Goal: Transaction & Acquisition: Obtain resource

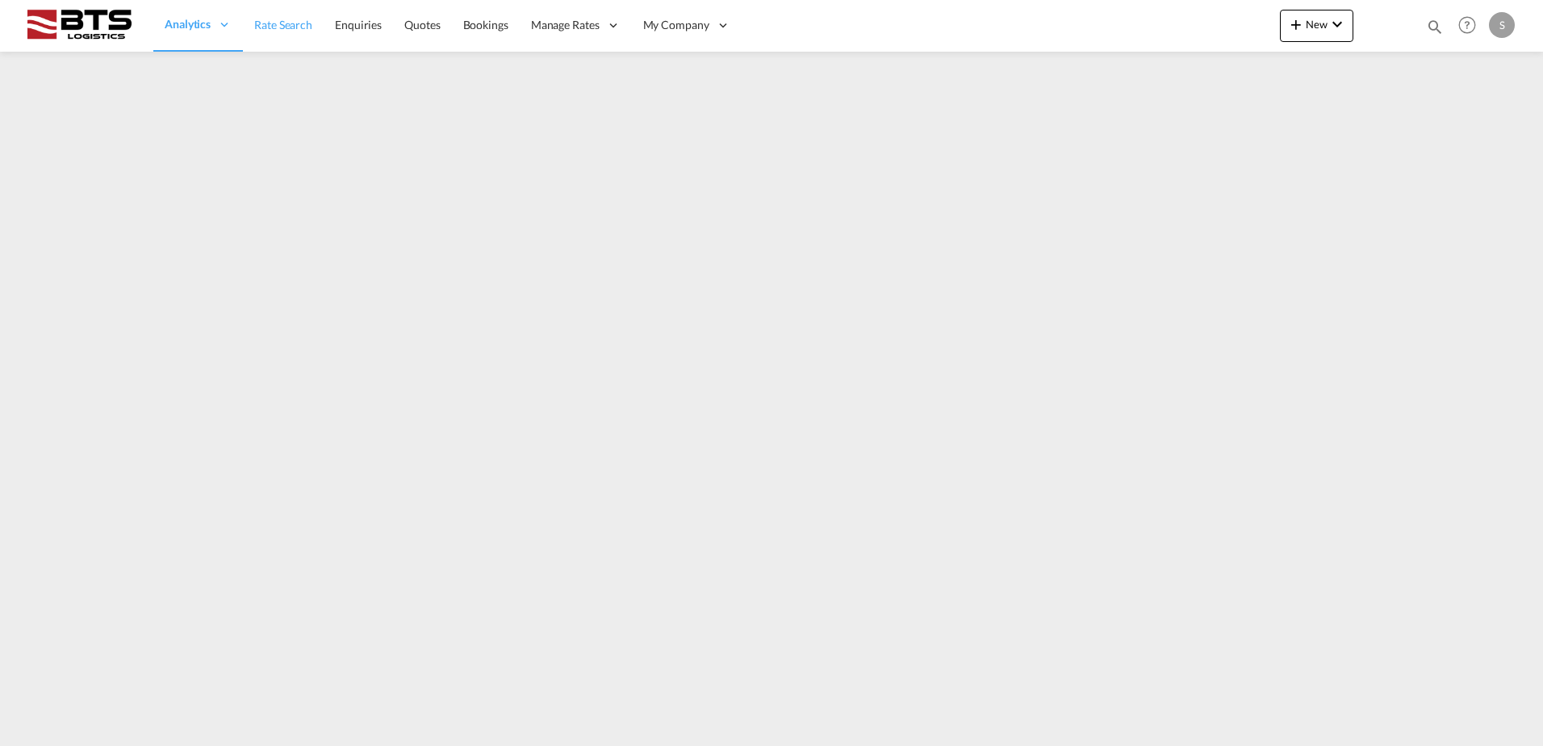
click at [279, 28] on span "Rate Search" at bounding box center [283, 25] width 58 height 14
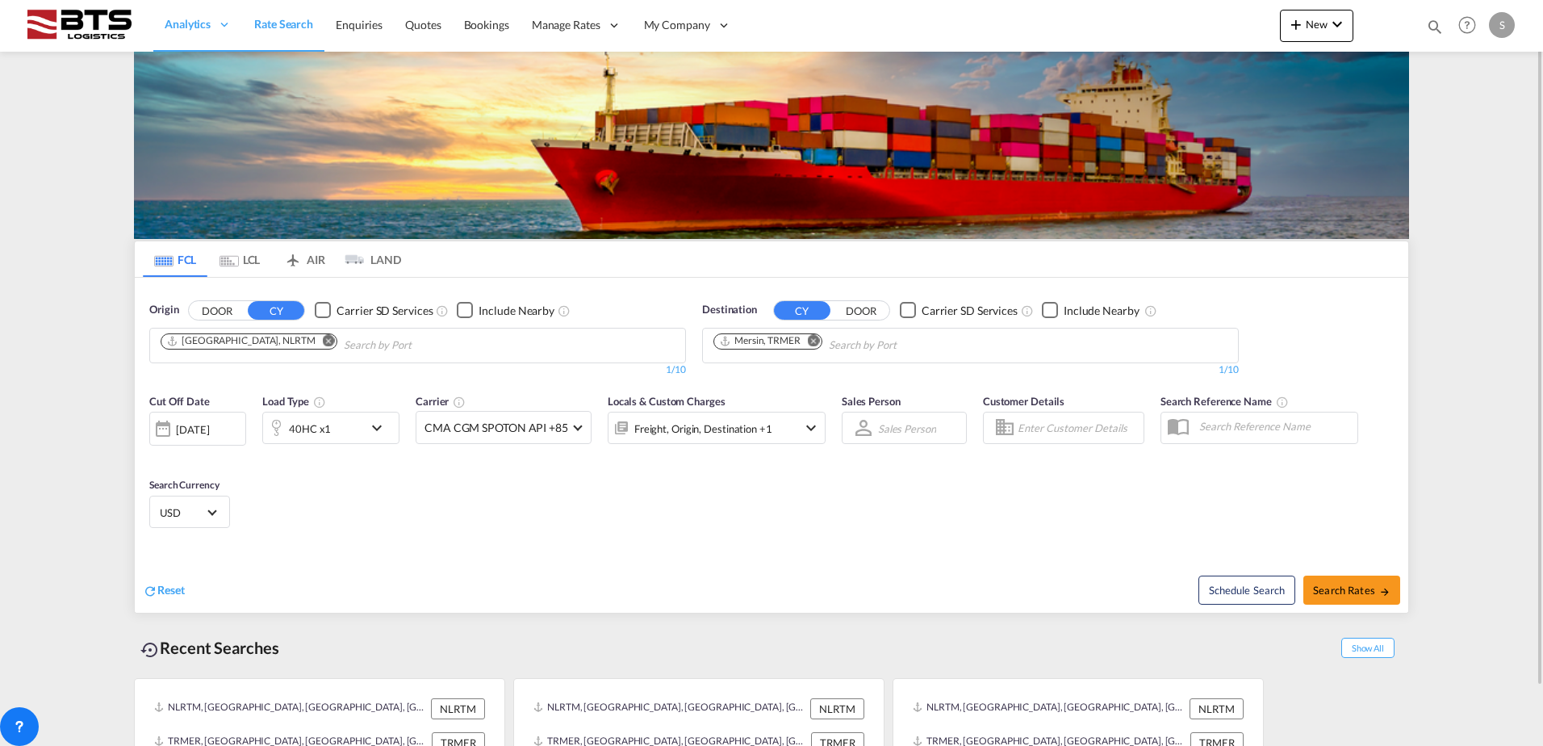
click at [323, 340] on md-icon "Remove" at bounding box center [329, 340] width 12 height 12
click at [262, 343] on body "Analytics Reports Dashboard Rate Search Enquiries Quotes Bookings" at bounding box center [771, 373] width 1543 height 746
click at [262, 343] on input "Chips input." at bounding box center [237, 345] width 153 height 26
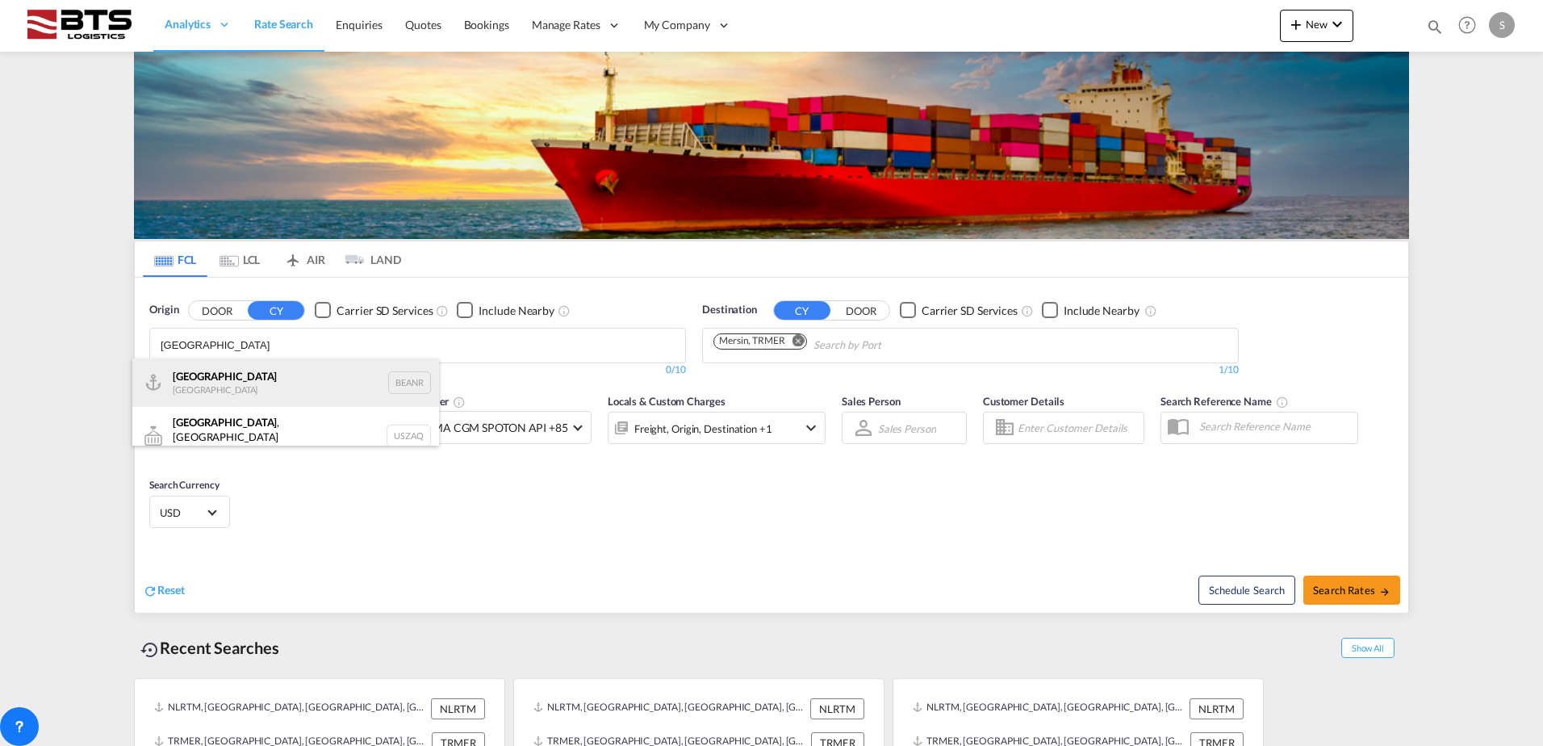
type input "[GEOGRAPHIC_DATA]"
click at [257, 382] on div "Antwerp [GEOGRAPHIC_DATA] BEANR" at bounding box center [285, 382] width 307 height 48
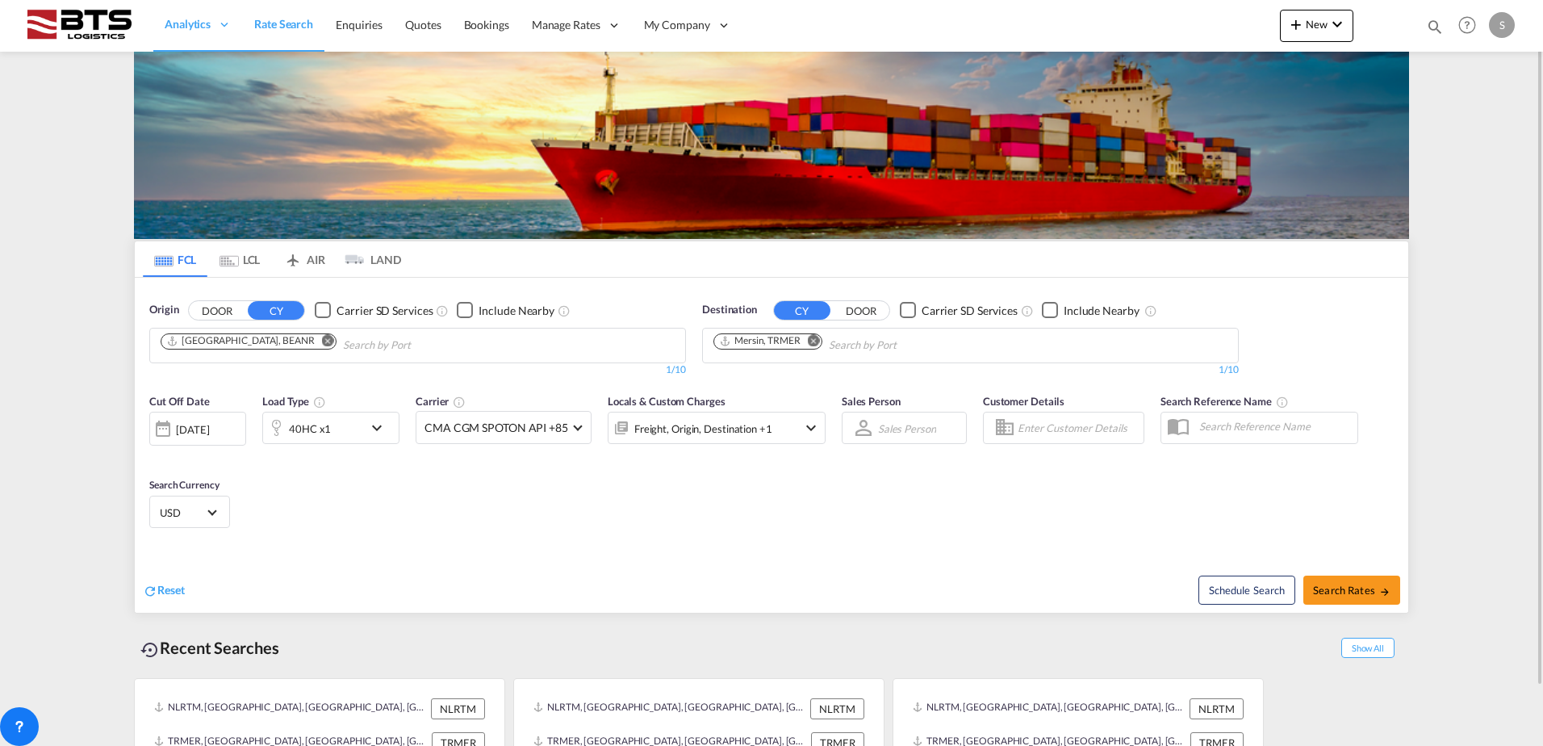
click at [816, 339] on md-icon "Remove" at bounding box center [814, 340] width 12 height 12
click at [774, 344] on body "Analytics Reports Dashboard Rate Search Enquiries Quotes Bookings" at bounding box center [771, 373] width 1543 height 746
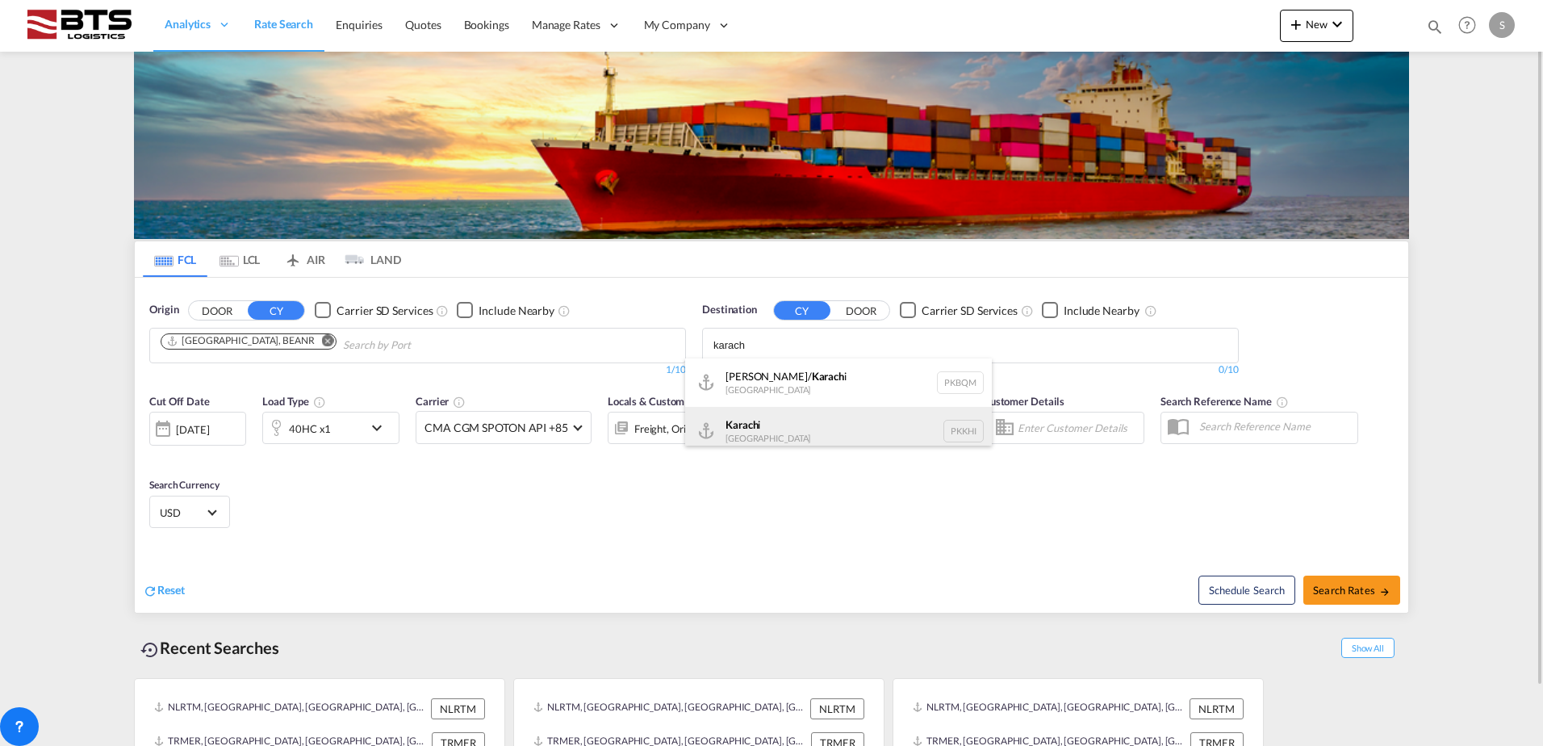
type input "karach"
click at [793, 432] on div "Karach i [GEOGRAPHIC_DATA] PKKHI" at bounding box center [838, 431] width 307 height 48
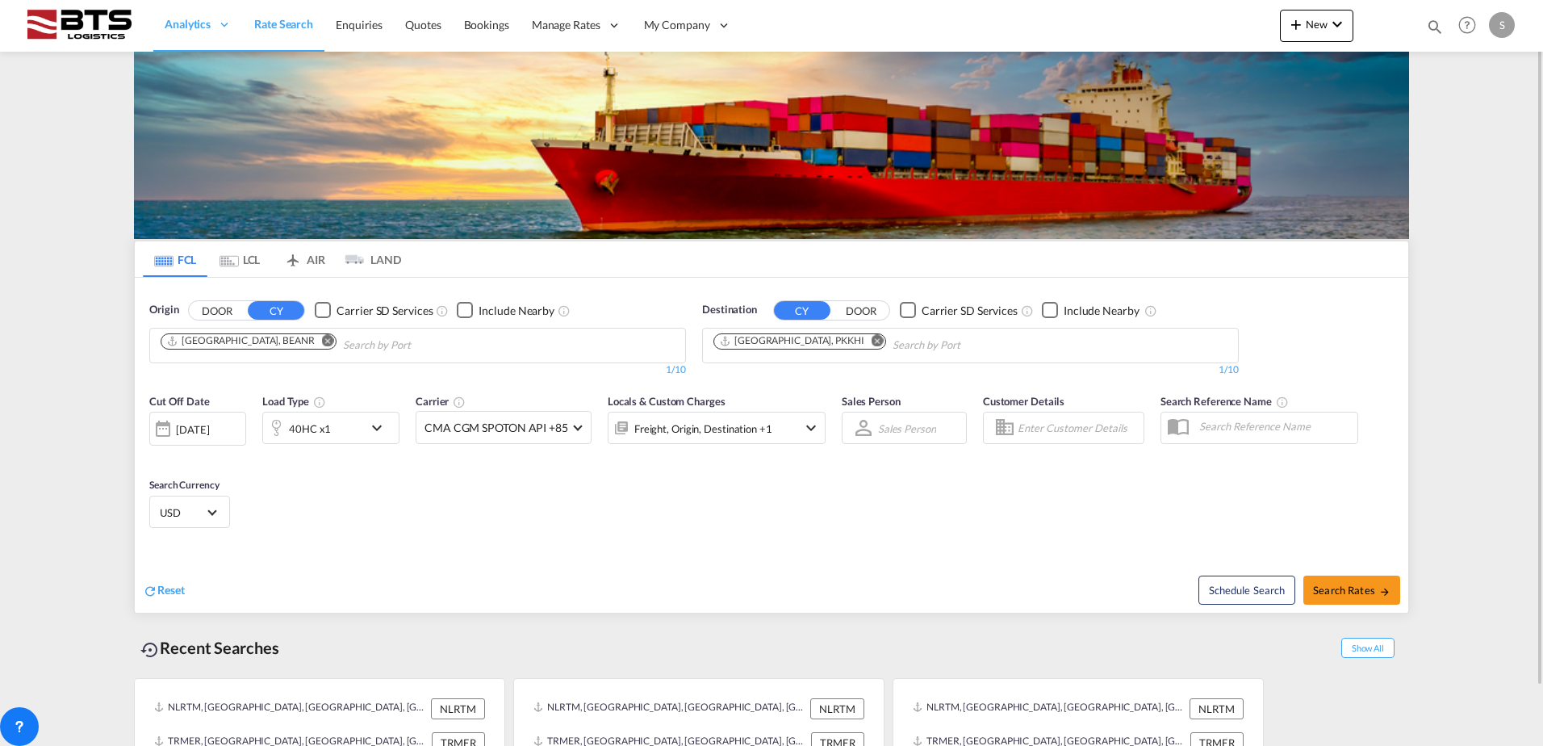
click at [377, 429] on md-icon "icon-chevron-down" at bounding box center [380, 427] width 27 height 19
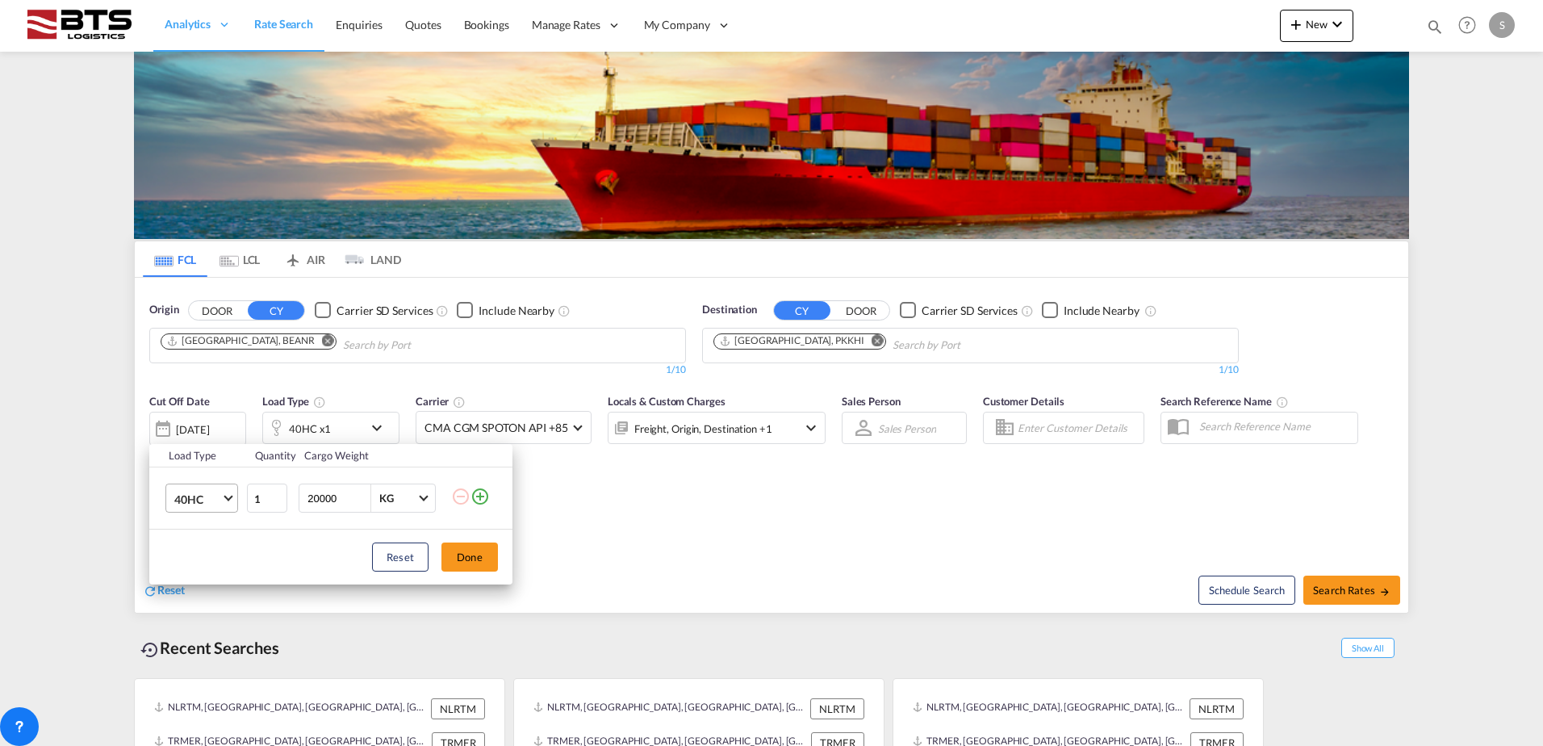
click at [224, 502] on md-select-value "40HC" at bounding box center [205, 497] width 65 height 27
click at [232, 432] on md-option "20GP" at bounding box center [216, 421] width 110 height 39
click at [459, 557] on button "Done" at bounding box center [469, 556] width 56 height 29
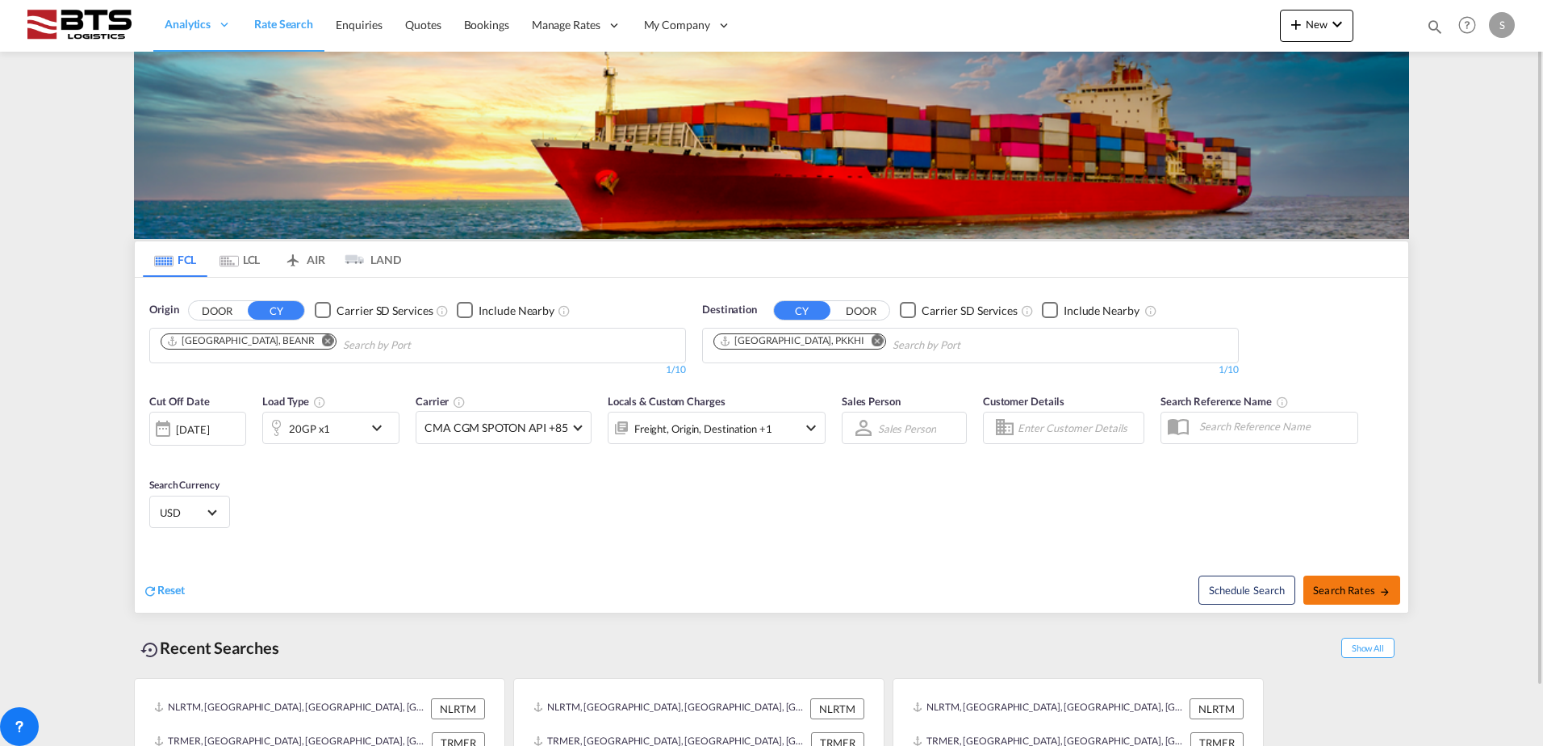
click at [1334, 583] on span "Search Rates" at bounding box center [1351, 589] width 77 height 13
type input "BEANR to PKKHI / [DATE]"
